Goal: Check status

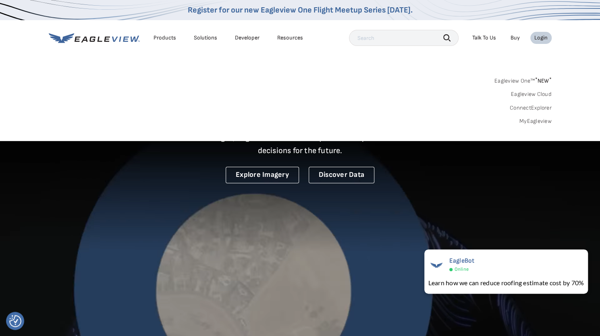
click at [542, 39] on div "Login" at bounding box center [540, 37] width 13 height 7
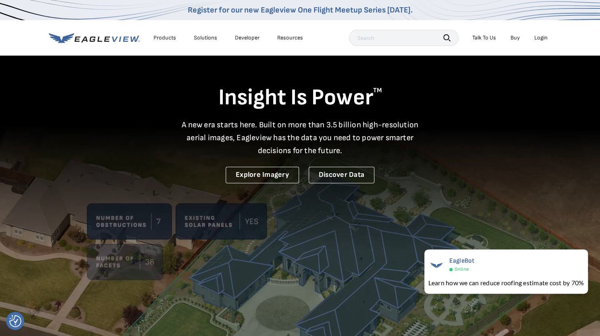
click at [542, 37] on div "Login" at bounding box center [540, 37] width 13 height 7
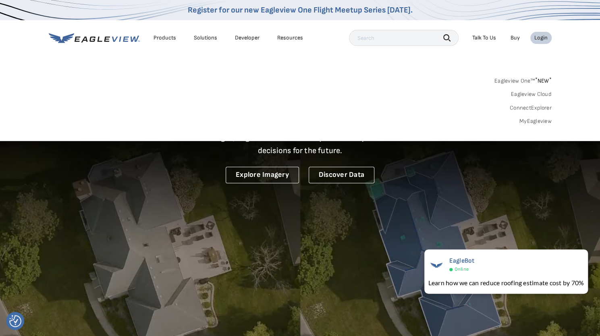
click at [524, 121] on link "MyEagleview" at bounding box center [535, 121] width 32 height 7
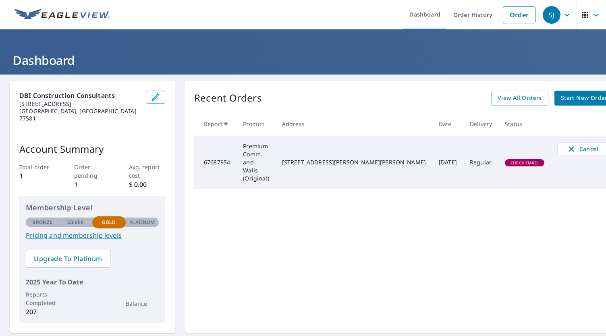
click at [505, 160] on span "Check Email" at bounding box center [524, 163] width 38 height 6
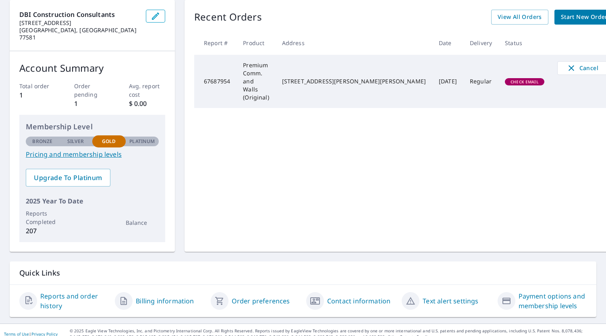
click at [505, 79] on span "Check Email" at bounding box center [524, 82] width 38 height 6
click at [368, 77] on div "[STREET_ADDRESS][PERSON_NAME][PERSON_NAME]" at bounding box center [354, 81] width 144 height 8
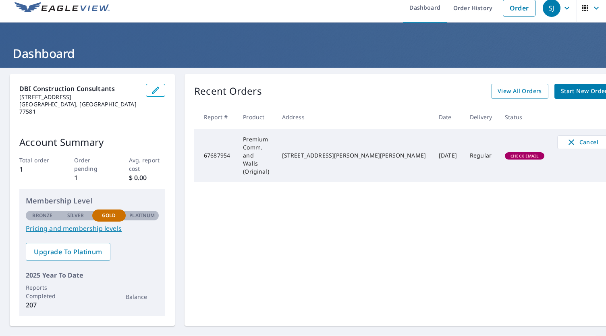
scroll to position [0, 0]
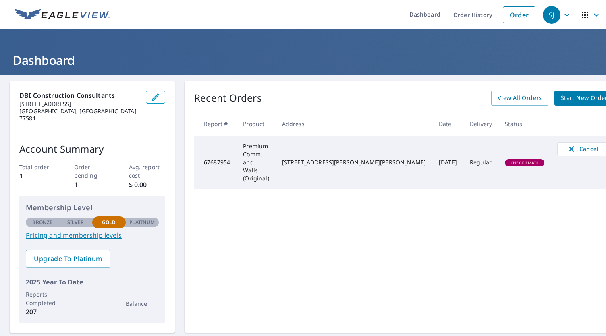
click at [473, 234] on div "Recent Orders View All Orders Start New Order Report # Product Address Date Del…" at bounding box center [403, 207] width 439 height 252
click at [455, 14] on link "Order History" at bounding box center [473, 14] width 52 height 29
